Goal: Task Accomplishment & Management: Manage account settings

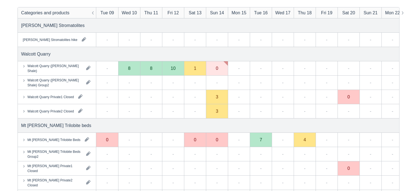
scroll to position [82, 0]
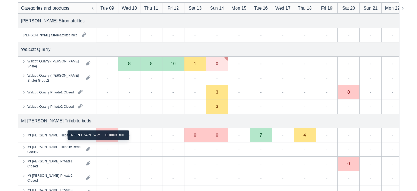
click at [61, 135] on div "Mt [PERSON_NAME] Trilobite Beds" at bounding box center [53, 134] width 53 height 5
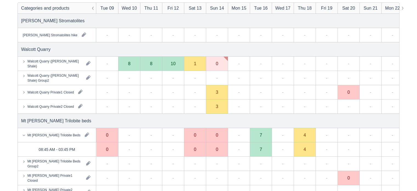
click at [217, 149] on div "0" at bounding box center [217, 149] width 2 height 4
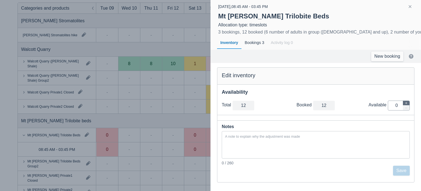
click at [405, 102] on icon "button" at bounding box center [406, 102] width 3 height 3
type input "13"
type input "1"
click at [405, 102] on icon "button" at bounding box center [406, 102] width 3 height 3
type input "14"
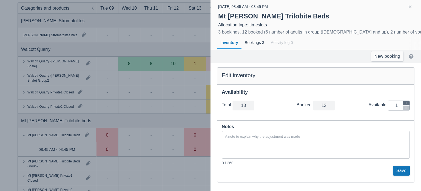
type input "2"
click at [405, 102] on icon "button" at bounding box center [406, 102] width 3 height 3
type input "15"
type input "3"
click at [405, 102] on icon "button" at bounding box center [406, 102] width 3 height 3
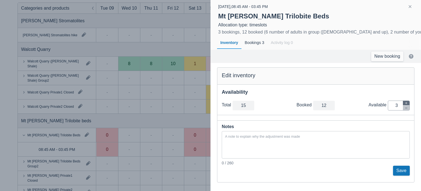
type input "16"
type input "4"
click at [405, 102] on icon "button" at bounding box center [406, 102] width 3 height 3
type input "17"
type input "5"
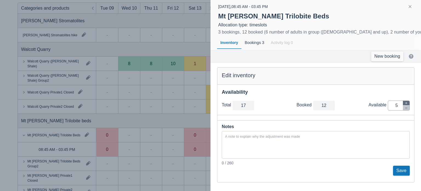
click at [405, 102] on icon "button" at bounding box center [406, 102] width 3 height 3
type input "18"
type input "6"
click at [405, 102] on icon "button" at bounding box center [406, 102] width 3 height 3
type input "19"
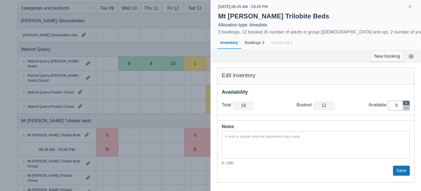
type input "7"
click at [403, 171] on button "Save" at bounding box center [401, 170] width 17 height 10
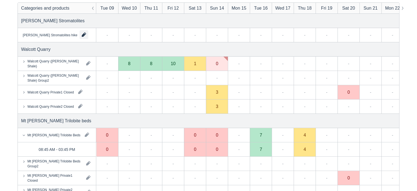
scroll to position [0, 0]
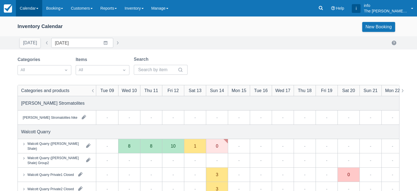
click at [27, 12] on link "Calendar" at bounding box center [29, 8] width 26 height 16
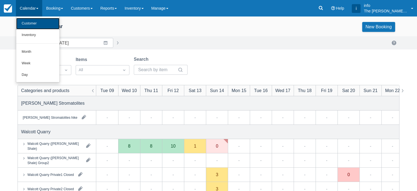
click at [32, 25] on link "Customer" at bounding box center [37, 24] width 43 height 12
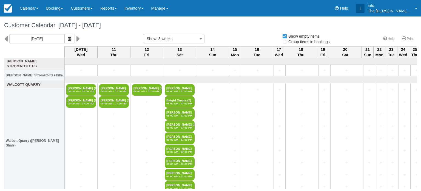
select select
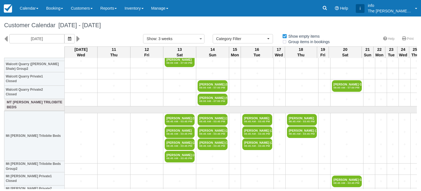
scroll to position [137, 0]
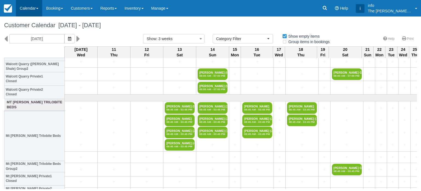
click at [27, 7] on link "Calendar" at bounding box center [29, 8] width 26 height 16
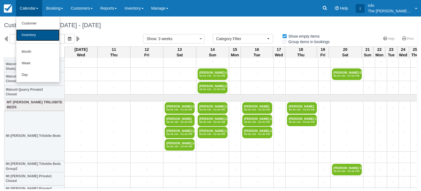
click at [36, 32] on link "Inventory" at bounding box center [37, 35] width 43 height 12
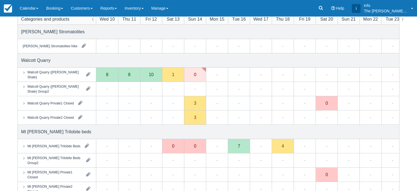
scroll to position [110, 0]
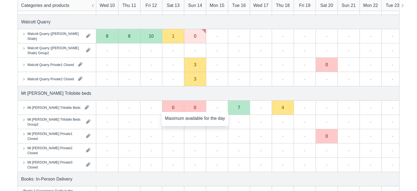
click at [196, 111] on div "0" at bounding box center [195, 107] width 22 height 14
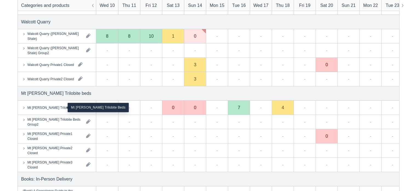
click at [53, 108] on div "Mt [PERSON_NAME] Trilobite Beds" at bounding box center [53, 107] width 53 height 5
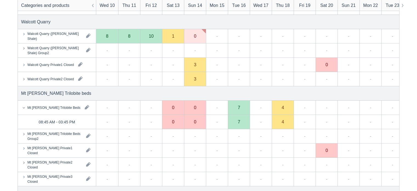
click at [195, 122] on div "0" at bounding box center [195, 121] width 2 height 4
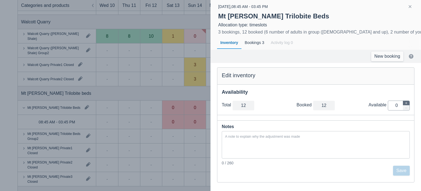
click at [404, 102] on button "button" at bounding box center [406, 103] width 7 height 5
type input "13"
type input "1"
click at [406, 103] on icon "button" at bounding box center [406, 102] width 3 height 3
type input "14"
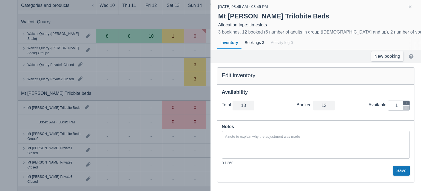
type input "2"
click at [406, 103] on icon "button" at bounding box center [406, 102] width 3 height 3
type input "15"
type input "3"
click at [406, 103] on icon "button" at bounding box center [406, 102] width 3 height 3
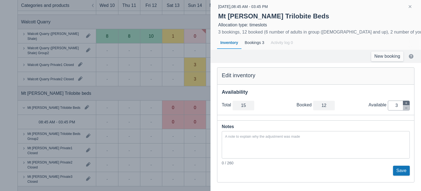
type input "16"
type input "4"
click at [406, 103] on icon "button" at bounding box center [406, 102] width 3 height 3
type input "17"
type input "5"
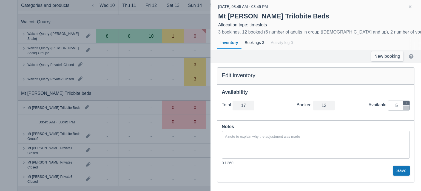
click at [406, 103] on icon "button" at bounding box center [406, 102] width 3 height 3
type input "18"
type input "6"
click at [406, 103] on icon "button" at bounding box center [406, 102] width 3 height 3
type input "19"
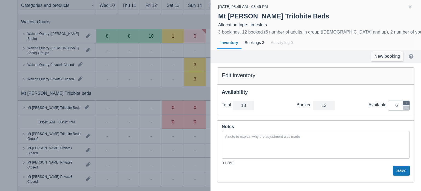
type input "7"
click at [406, 103] on icon "button" at bounding box center [406, 102] width 3 height 3
type input "20"
type input "8"
click at [407, 109] on icon "button" at bounding box center [406, 107] width 3 height 3
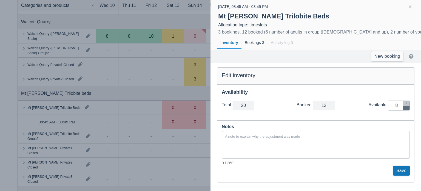
type input "19"
type input "7"
click at [407, 170] on button "Save" at bounding box center [401, 170] width 17 height 10
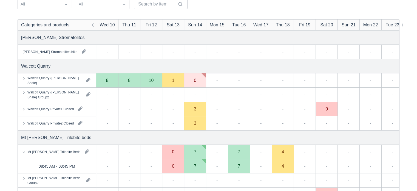
scroll to position [120, 0]
